Goal: Check status: Check status

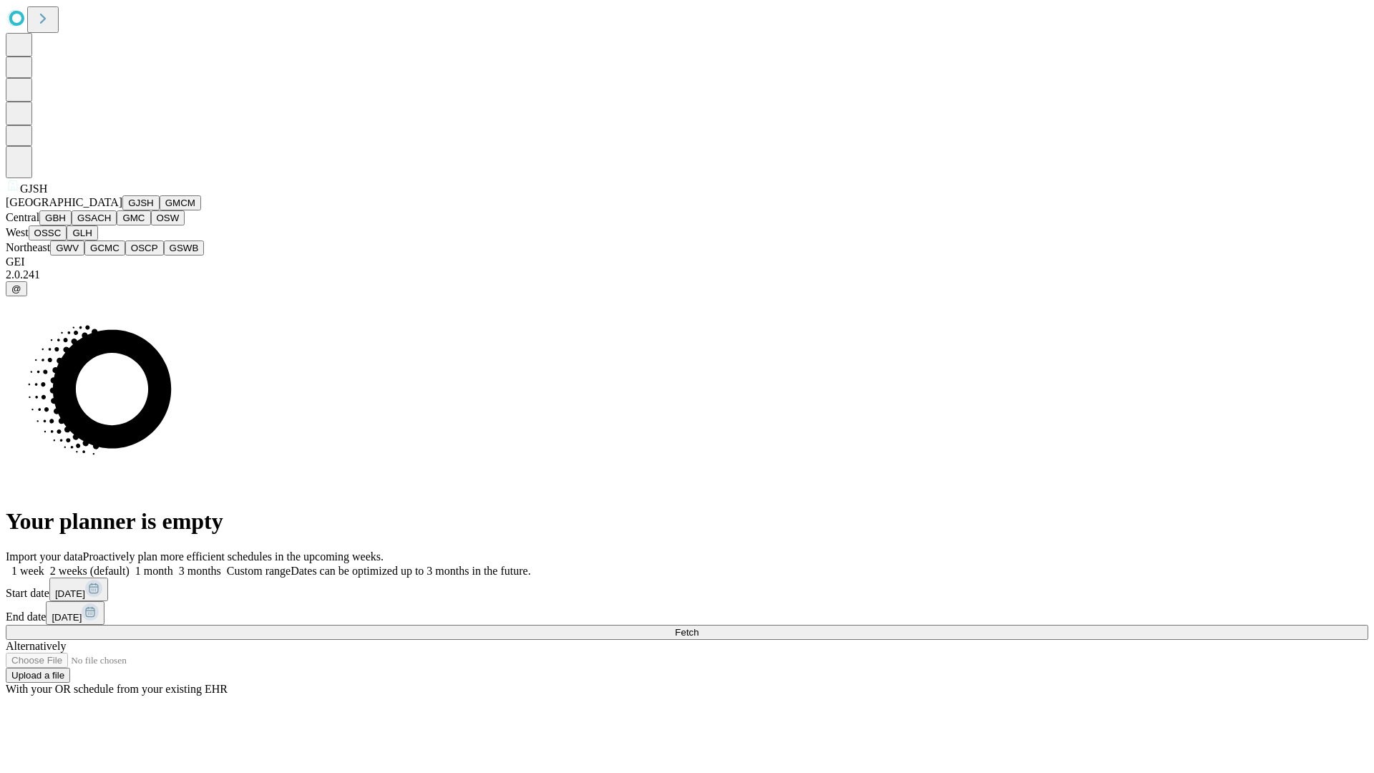
click at [122, 210] on button "GJSH" at bounding box center [140, 202] width 37 height 15
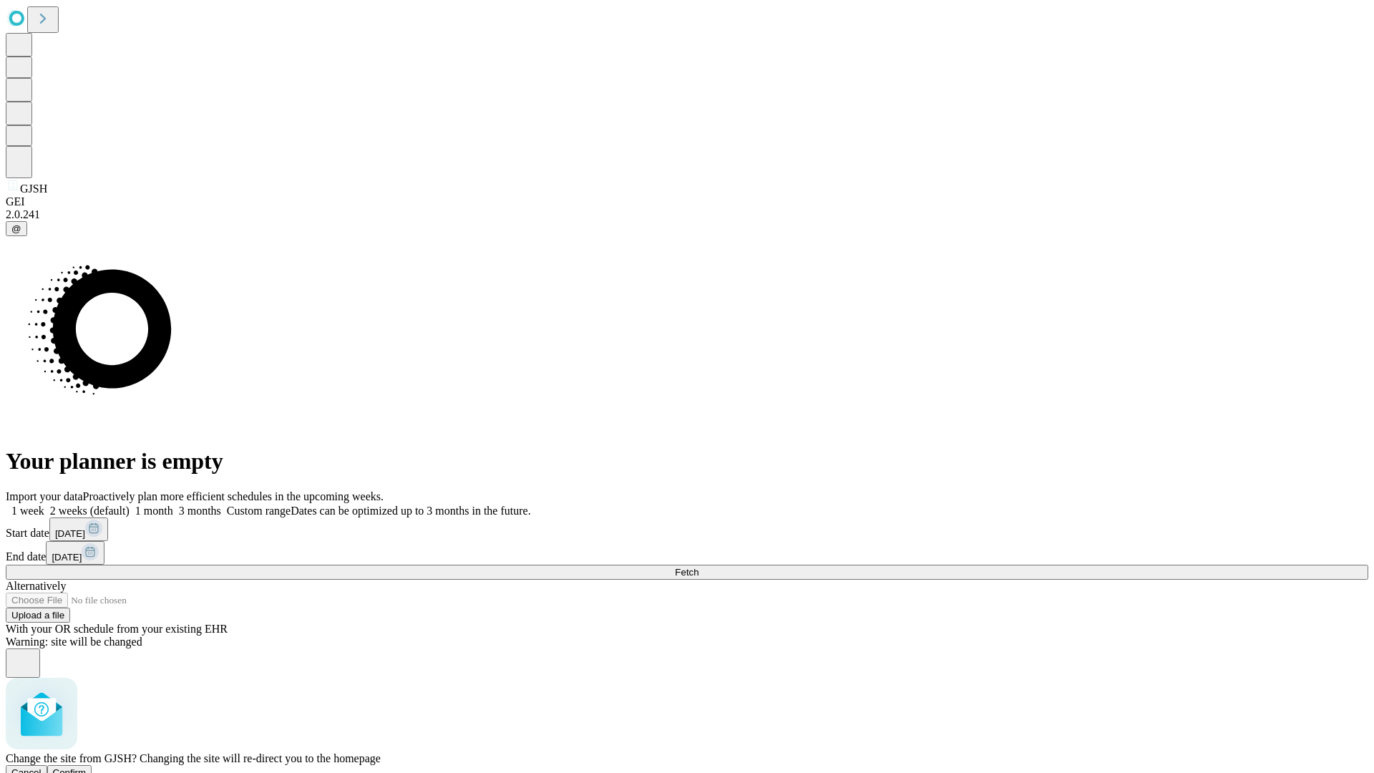
click at [87, 767] on span "Confirm" at bounding box center [70, 772] width 34 height 11
click at [130, 505] on label "2 weeks (default)" at bounding box center [86, 511] width 85 height 12
click at [698, 567] on span "Fetch" at bounding box center [687, 572] width 24 height 11
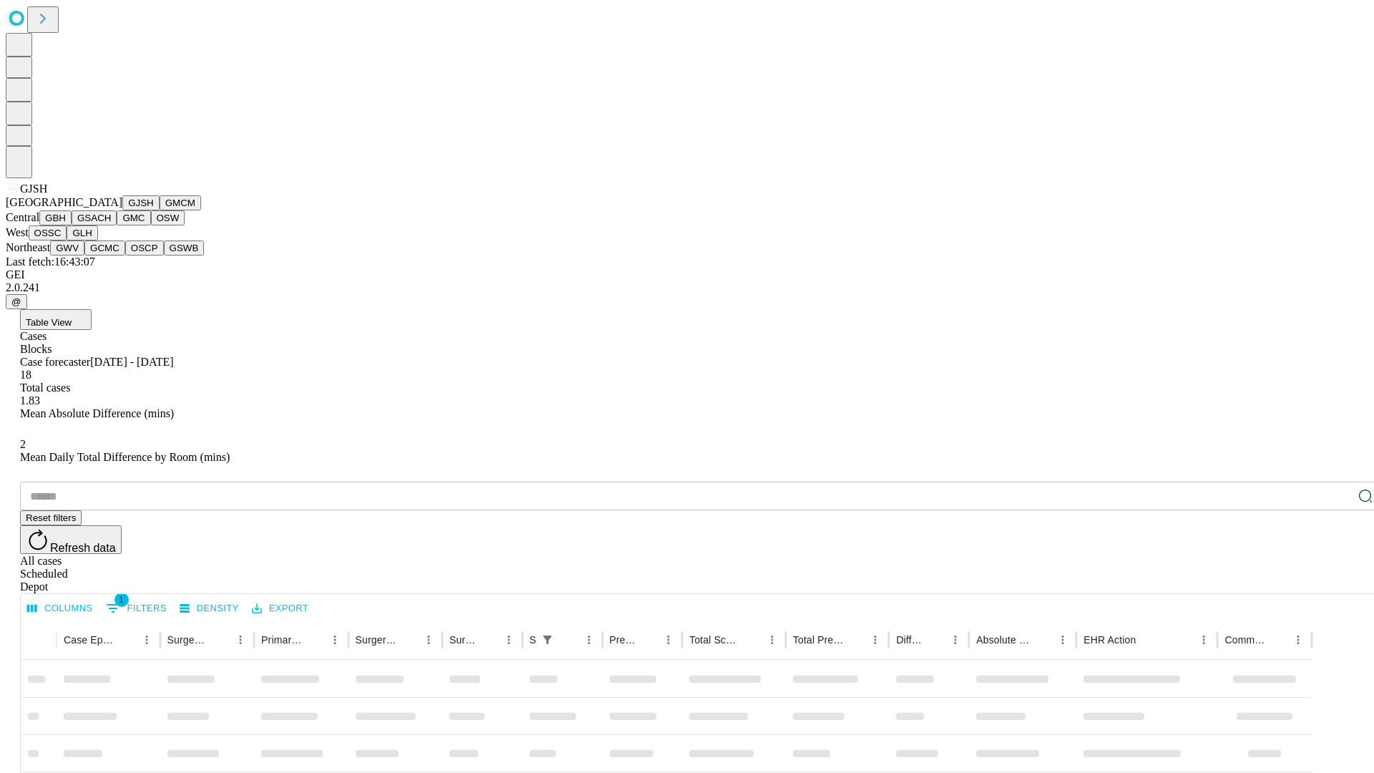
click at [160, 210] on button "GMCM" at bounding box center [181, 202] width 42 height 15
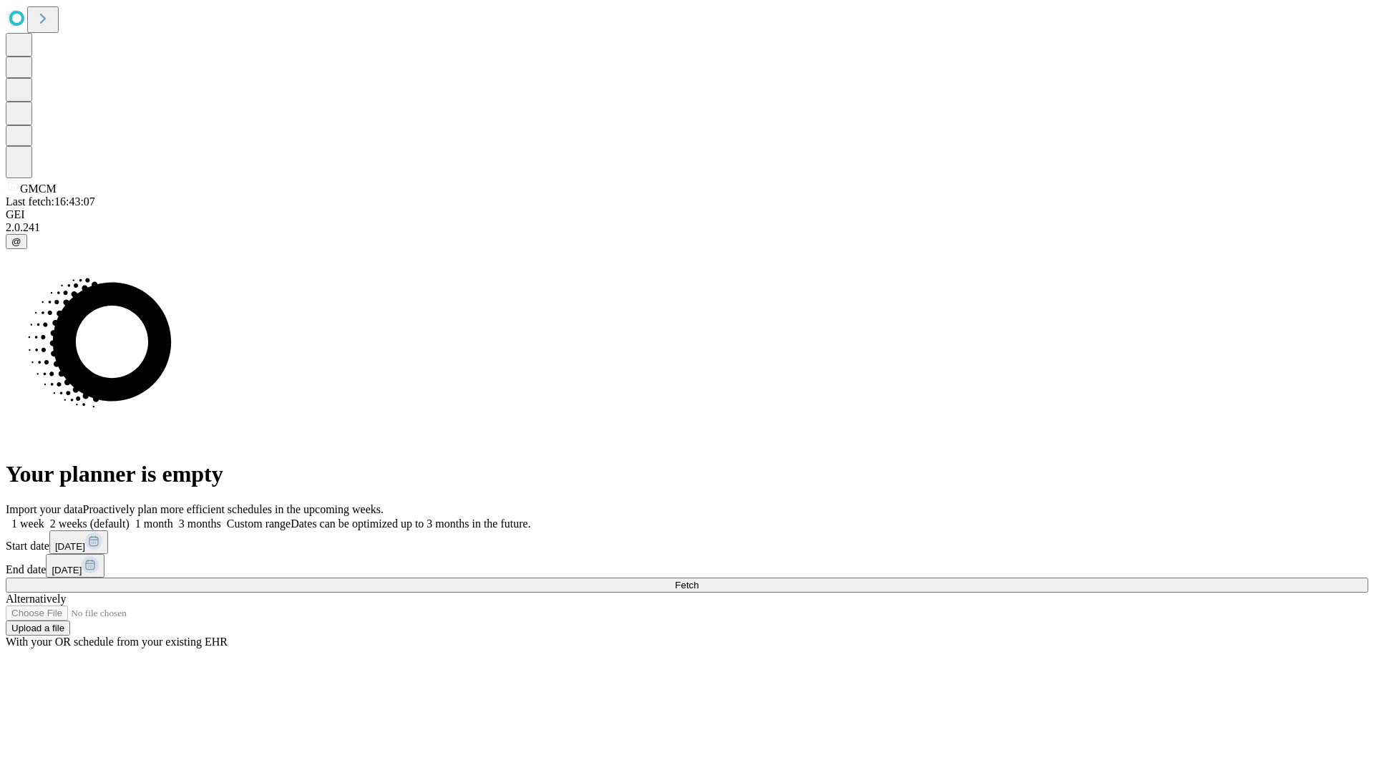
click at [698, 580] on span "Fetch" at bounding box center [687, 585] width 24 height 11
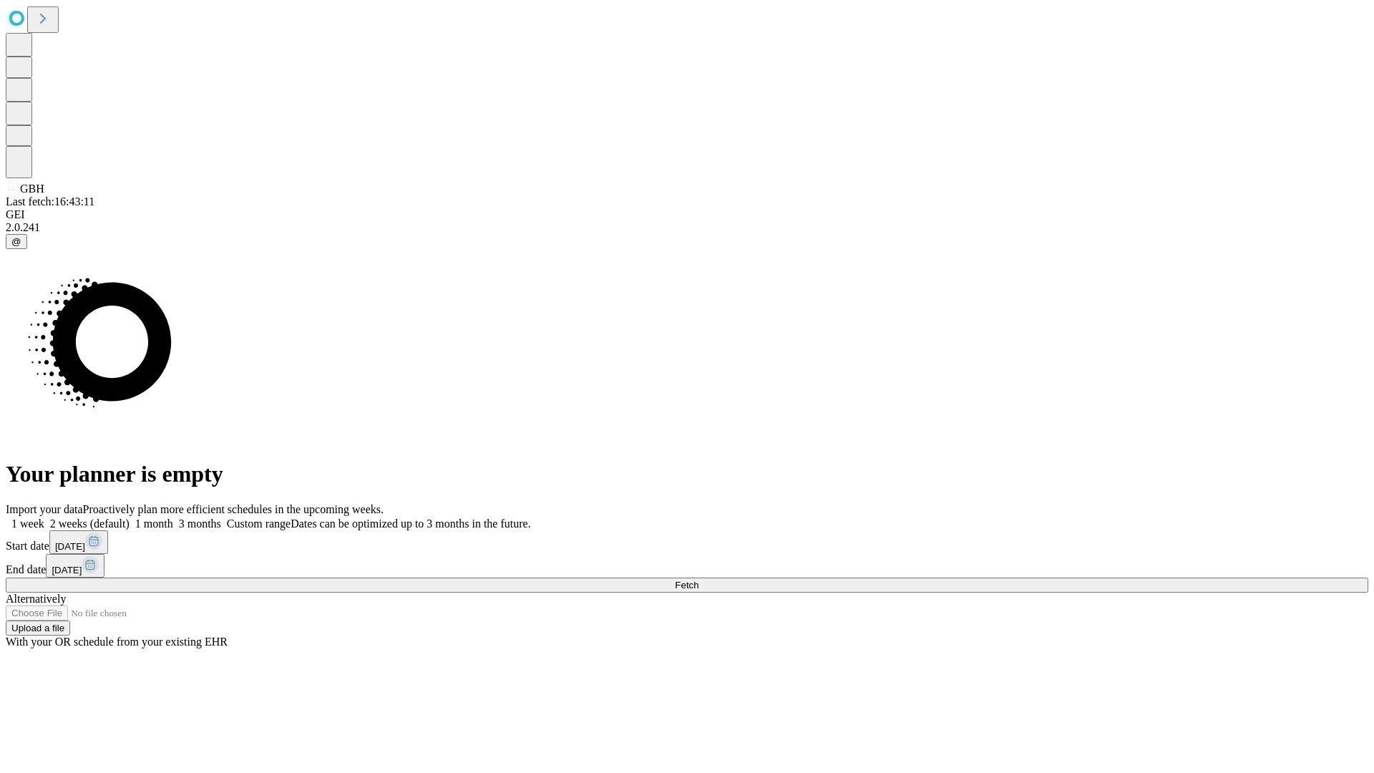
click at [130, 517] on label "2 weeks (default)" at bounding box center [86, 523] width 85 height 12
click at [698, 580] on span "Fetch" at bounding box center [687, 585] width 24 height 11
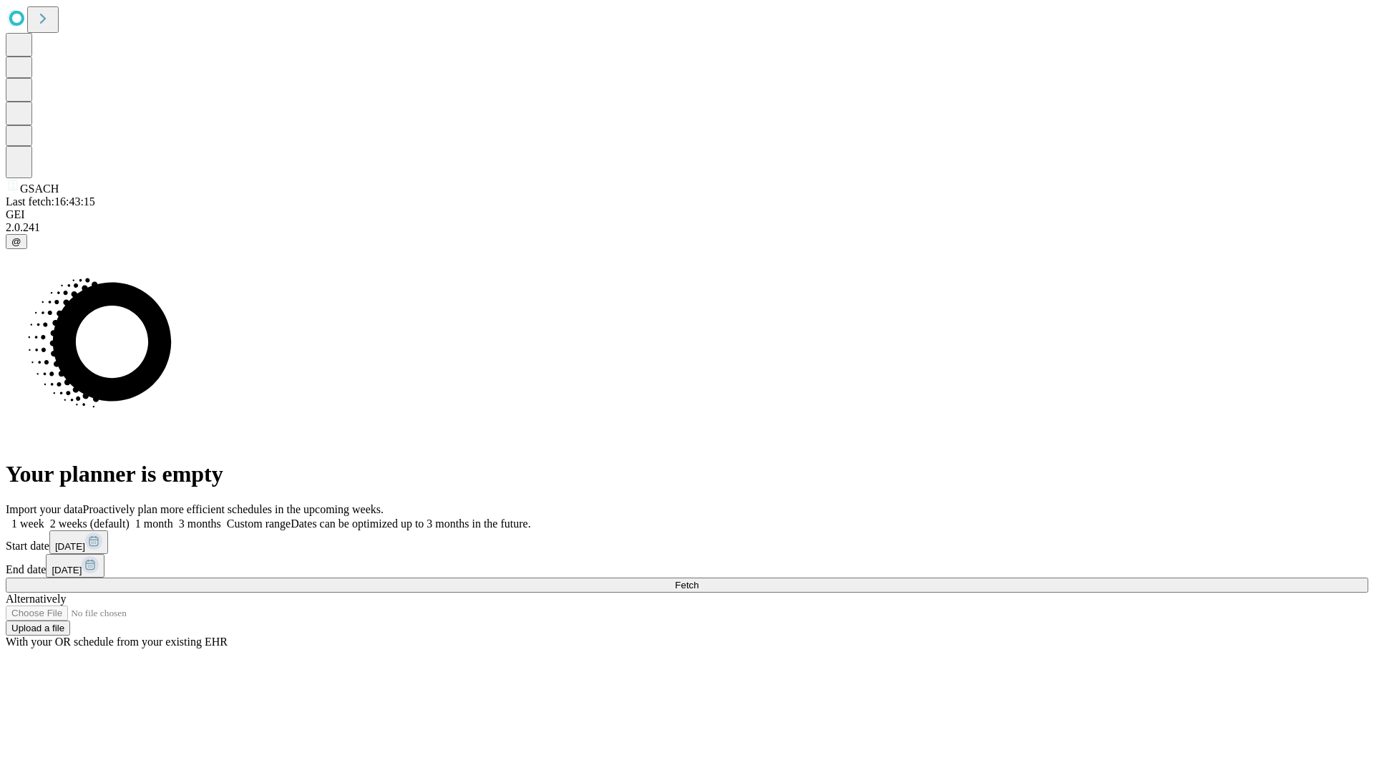
click at [698, 580] on span "Fetch" at bounding box center [687, 585] width 24 height 11
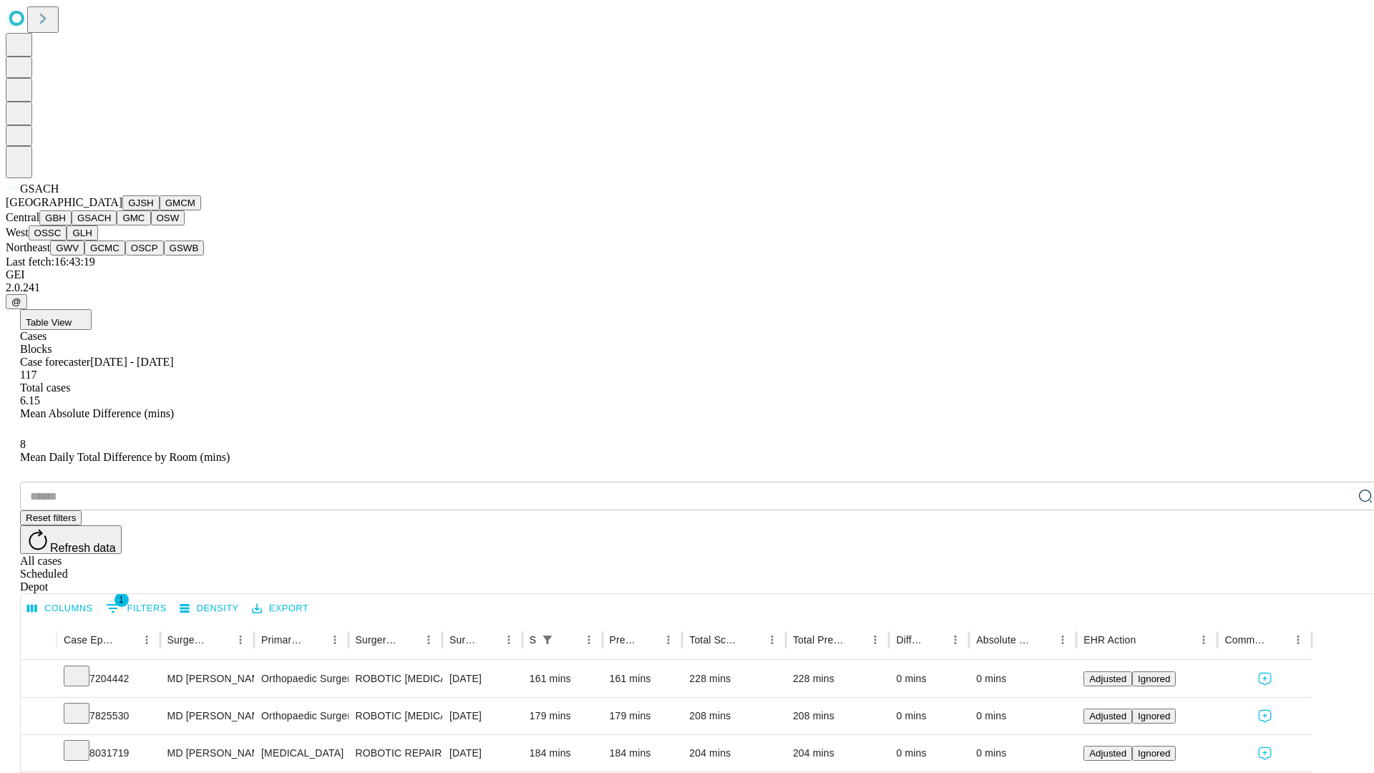
click at [117, 225] on button "GMC" at bounding box center [134, 217] width 34 height 15
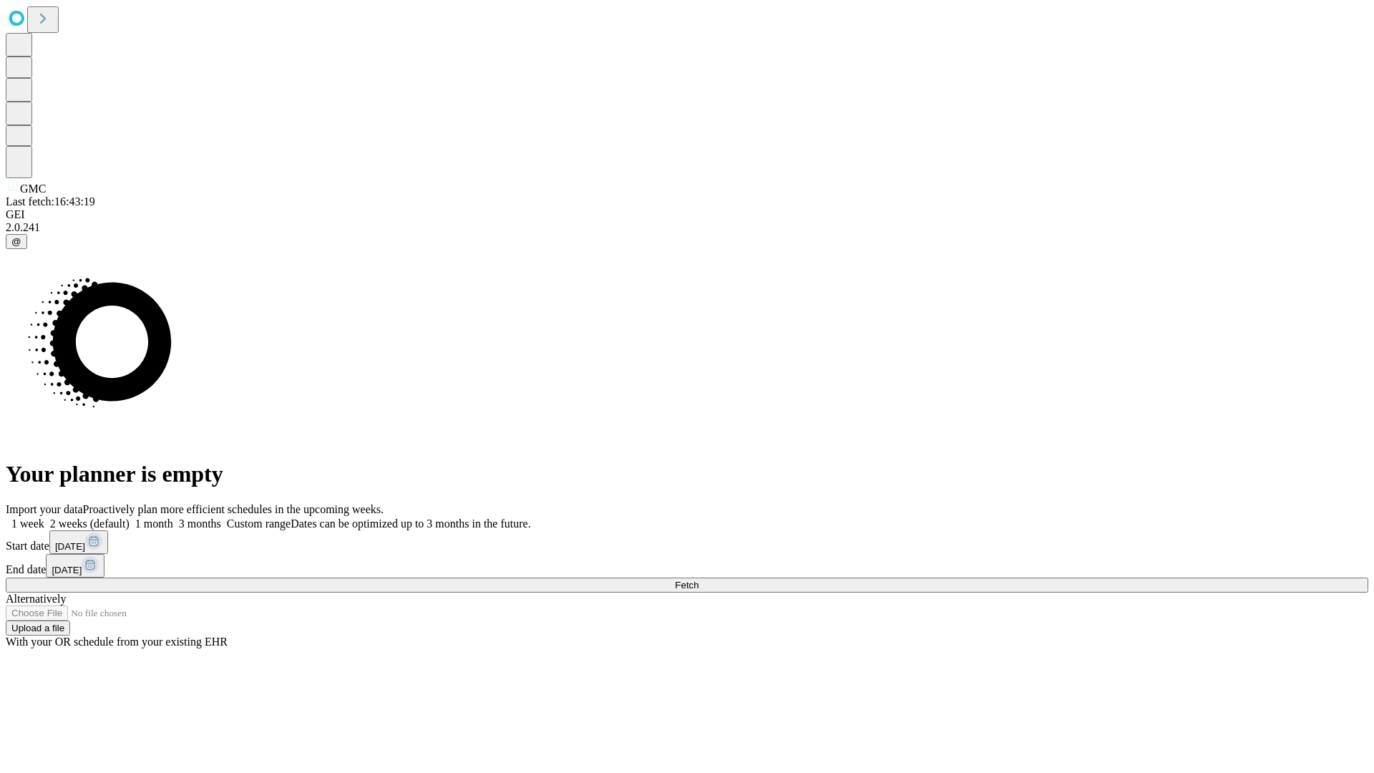
click at [130, 517] on label "2 weeks (default)" at bounding box center [86, 523] width 85 height 12
click at [698, 580] on span "Fetch" at bounding box center [687, 585] width 24 height 11
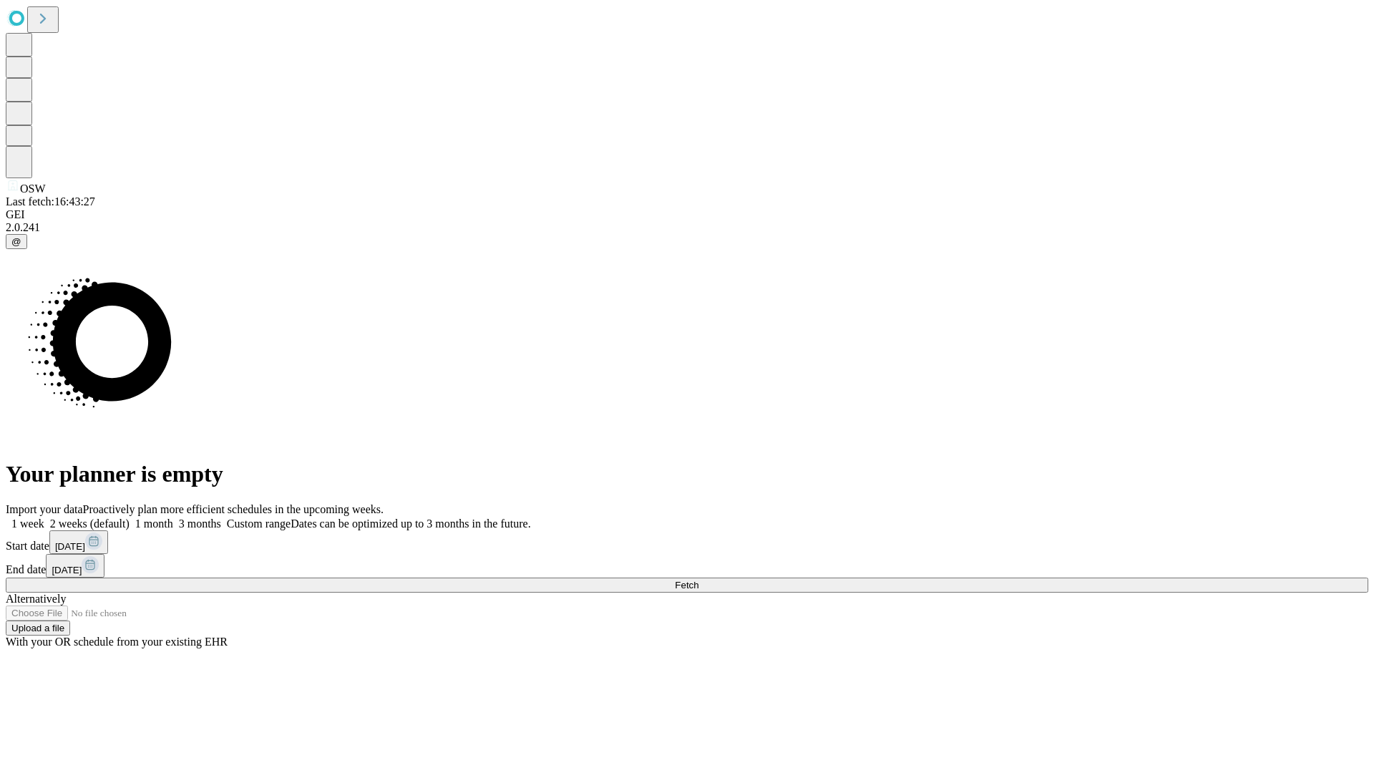
click at [130, 517] on label "2 weeks (default)" at bounding box center [86, 523] width 85 height 12
click at [698, 580] on span "Fetch" at bounding box center [687, 585] width 24 height 11
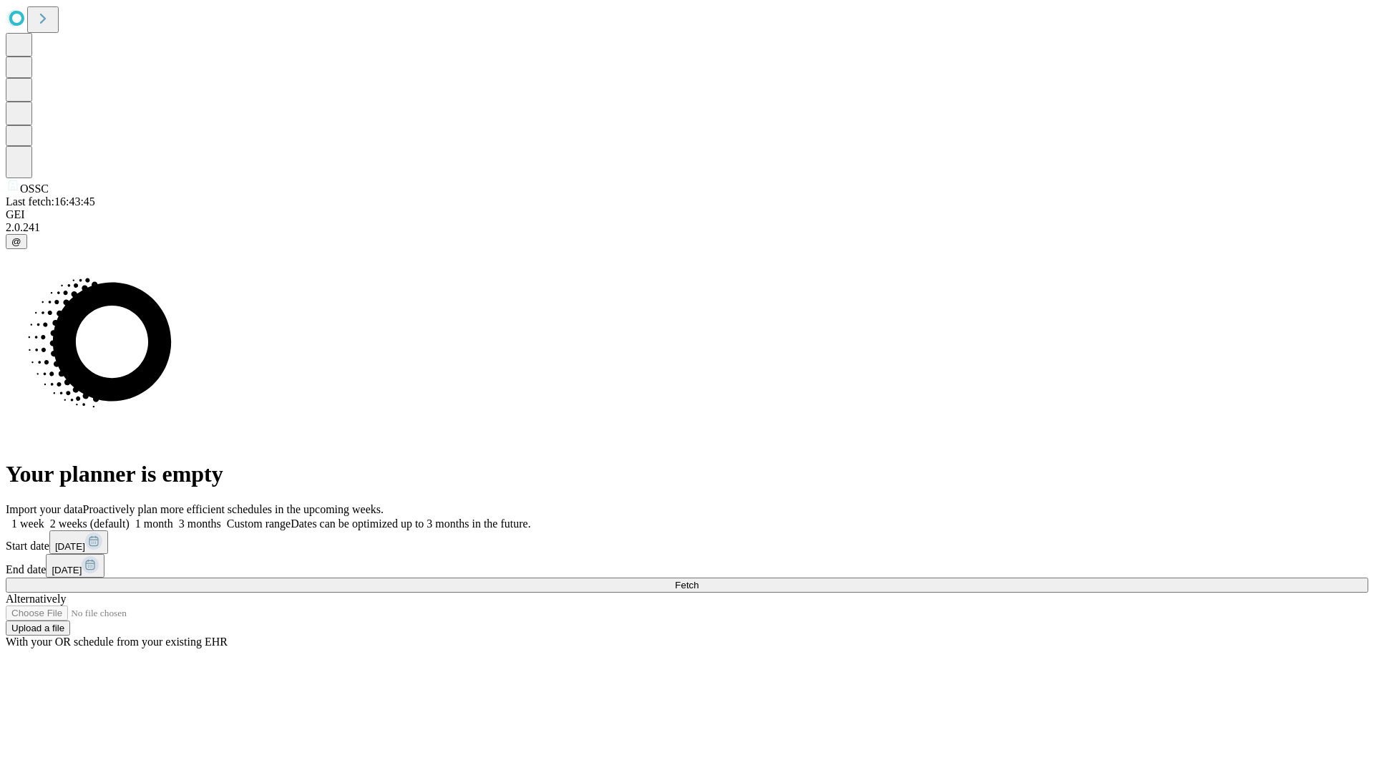
click at [130, 517] on label "2 weeks (default)" at bounding box center [86, 523] width 85 height 12
click at [698, 580] on span "Fetch" at bounding box center [687, 585] width 24 height 11
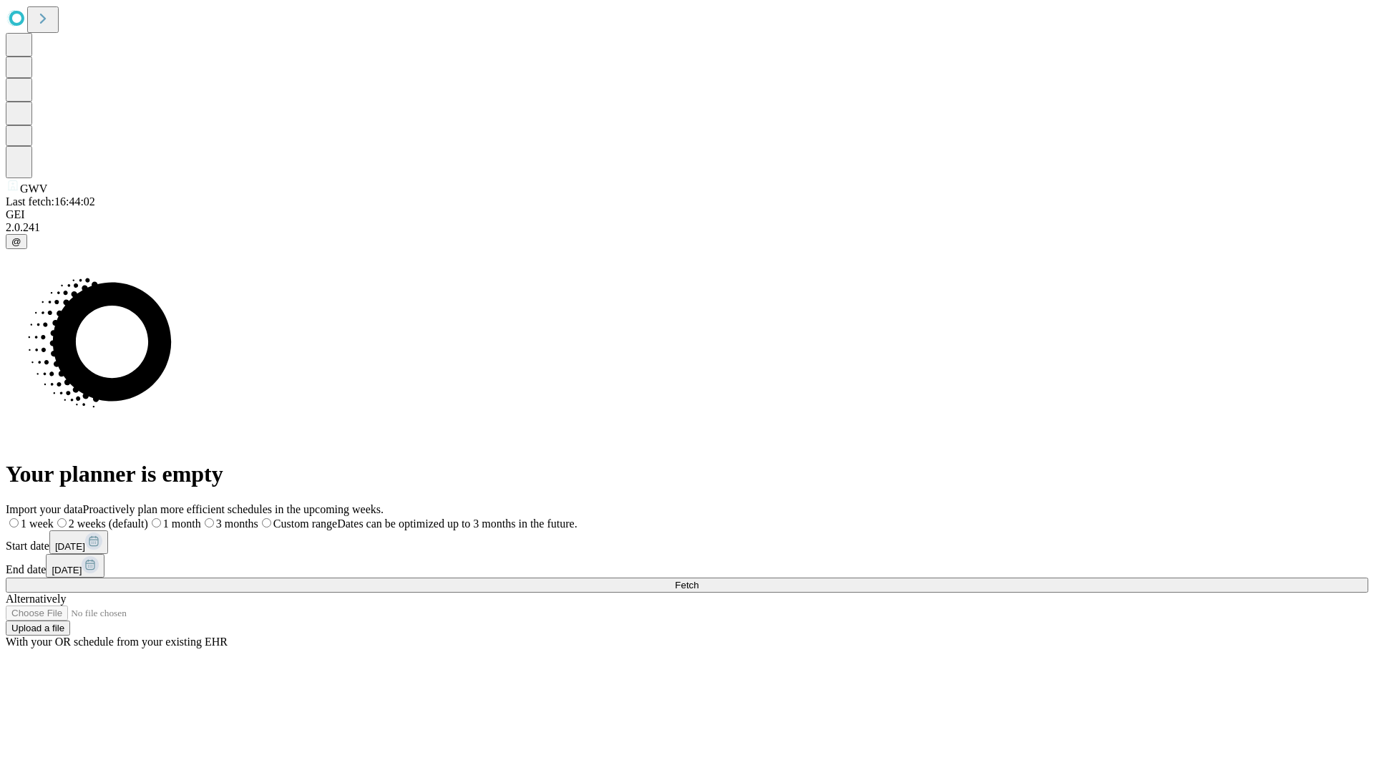
click at [698, 580] on span "Fetch" at bounding box center [687, 585] width 24 height 11
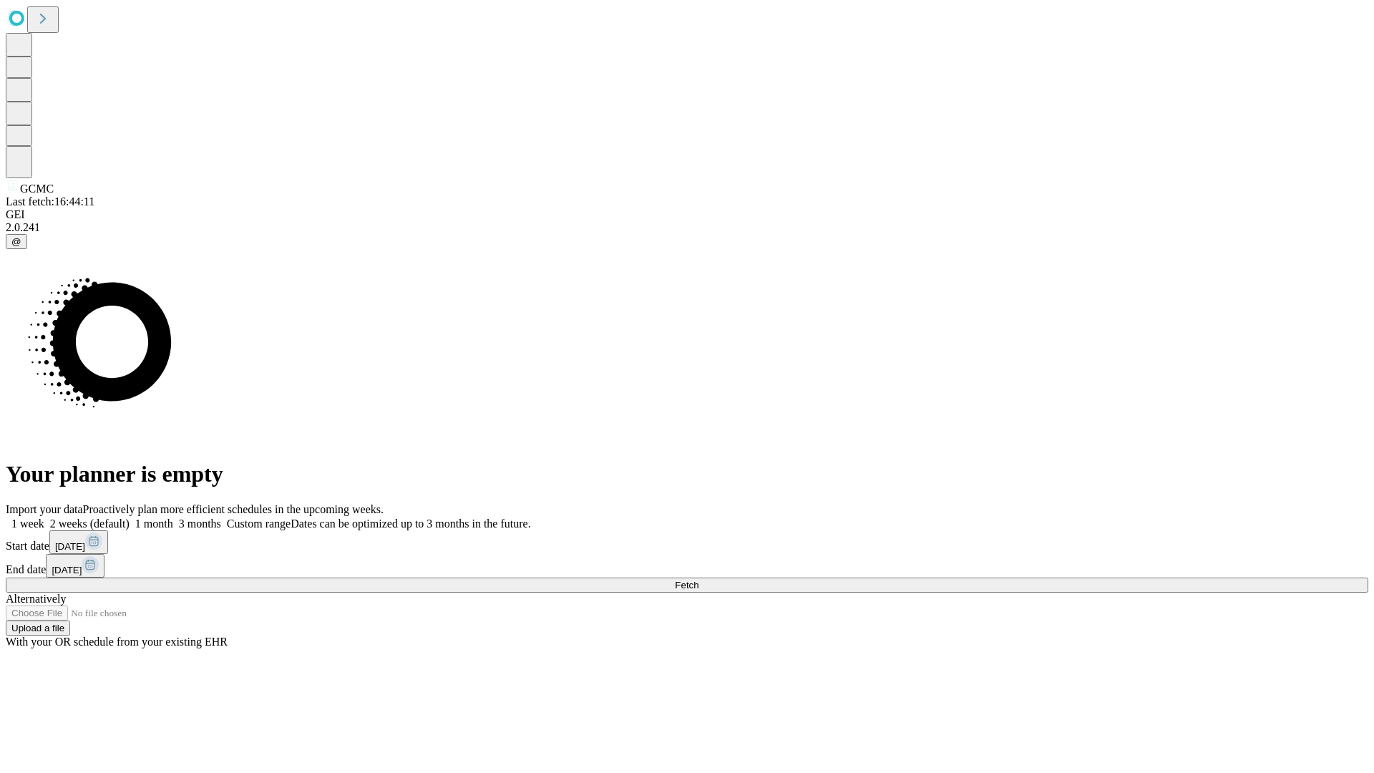
click at [130, 517] on label "2 weeks (default)" at bounding box center [86, 523] width 85 height 12
click at [698, 580] on span "Fetch" at bounding box center [687, 585] width 24 height 11
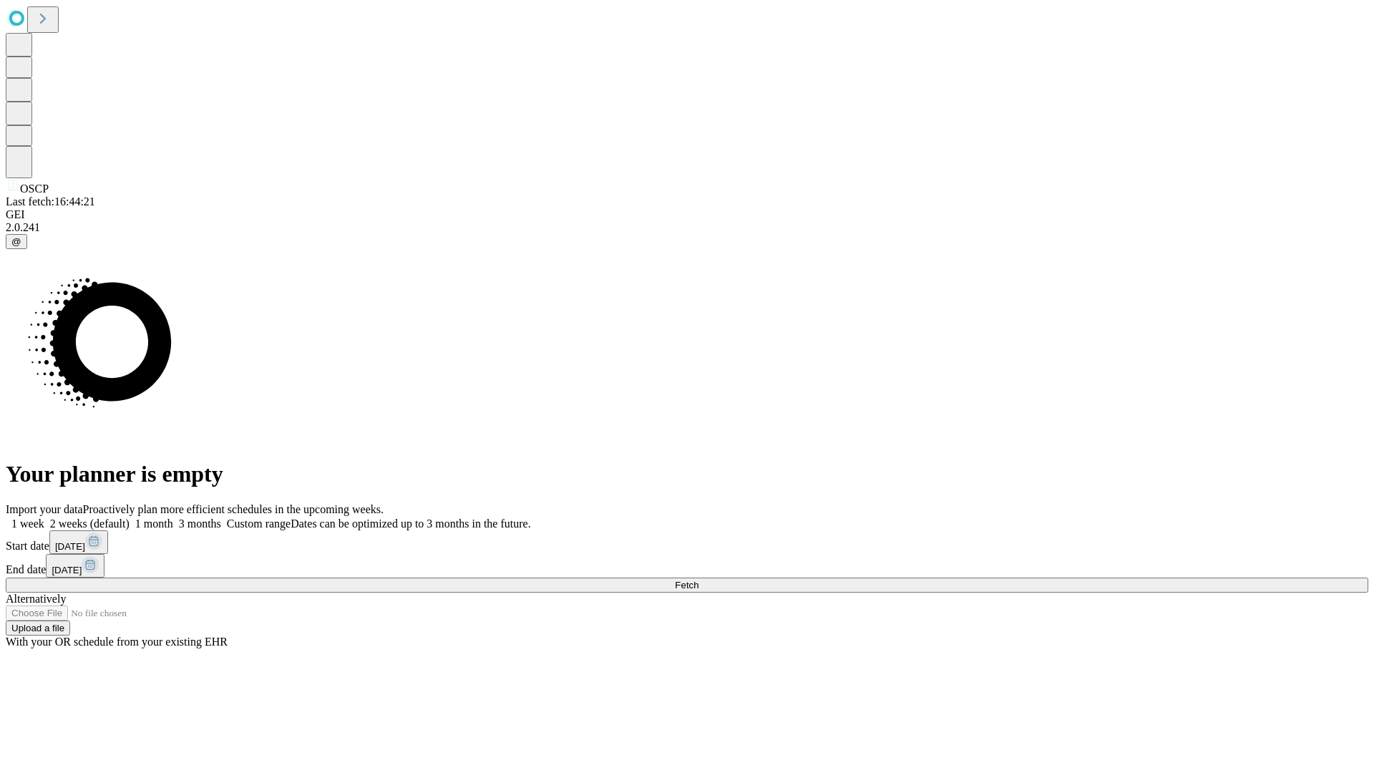
click at [698, 580] on span "Fetch" at bounding box center [687, 585] width 24 height 11
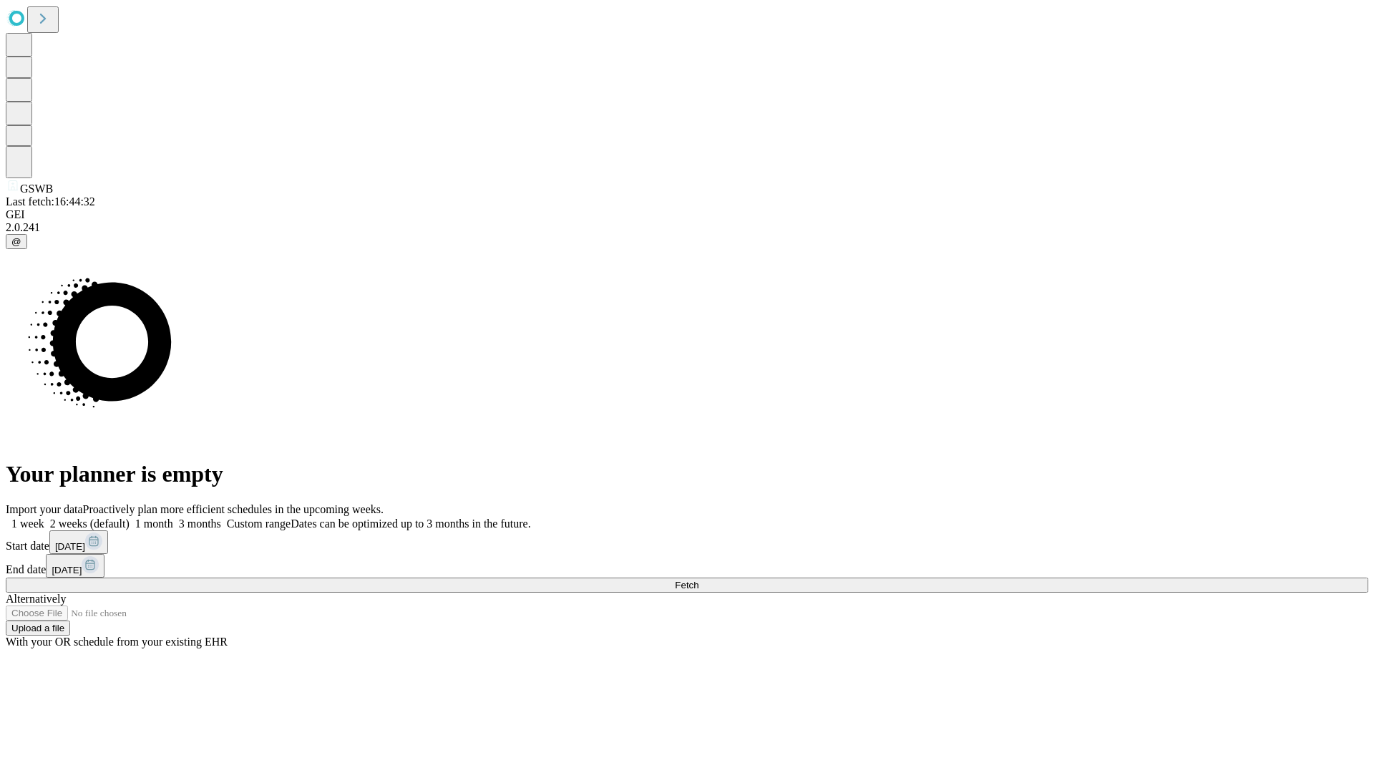
click at [130, 517] on label "2 weeks (default)" at bounding box center [86, 523] width 85 height 12
click at [698, 580] on span "Fetch" at bounding box center [687, 585] width 24 height 11
